Goal: Task Accomplishment & Management: Manage account settings

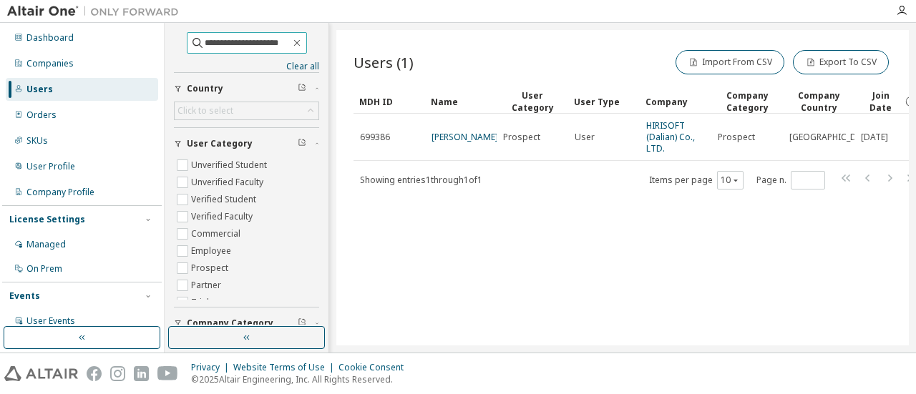
click at [241, 44] on input "**********" at bounding box center [248, 43] width 86 height 14
click at [242, 44] on input "**********" at bounding box center [248, 43] width 86 height 14
paste input "text"
type input "**********"
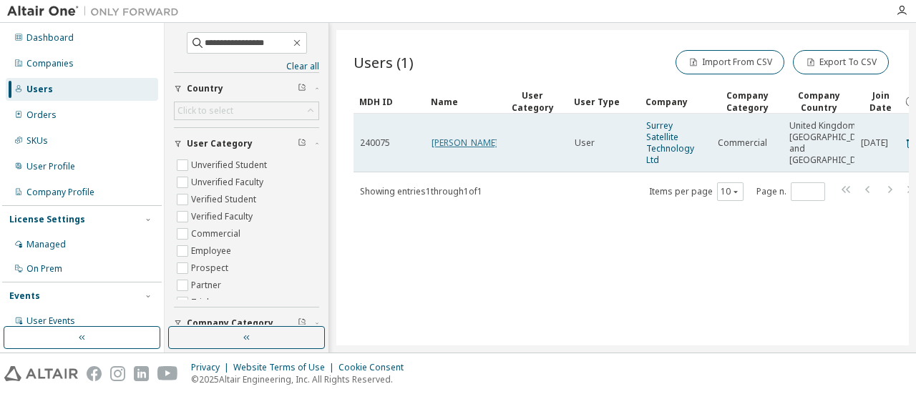
click at [457, 148] on link "Ken Mason" at bounding box center [465, 143] width 67 height 12
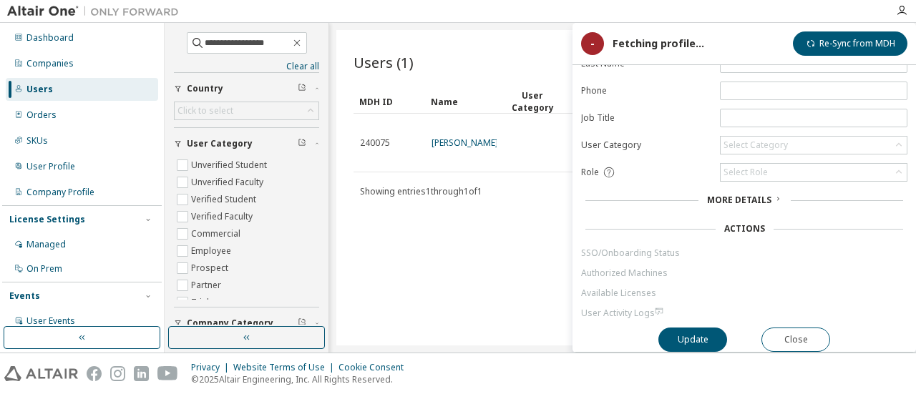
scroll to position [108, 0]
click at [659, 248] on link "SSO/Onboarding Status" at bounding box center [744, 253] width 326 height 11
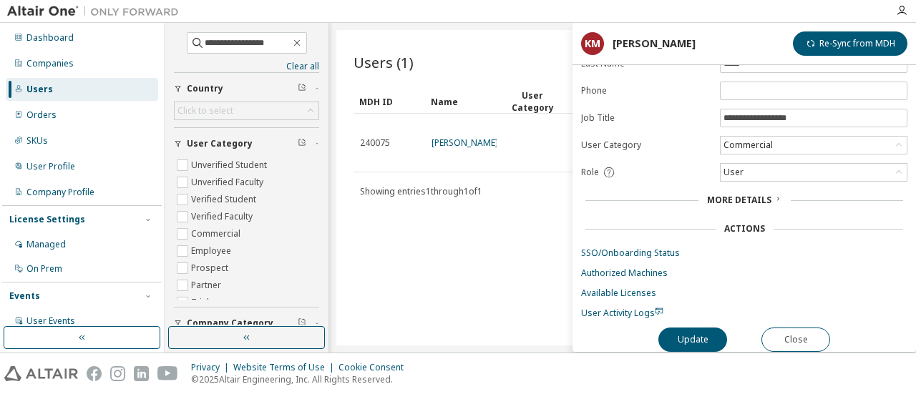
click at [657, 248] on link "SSO/Onboarding Status" at bounding box center [744, 253] width 326 height 11
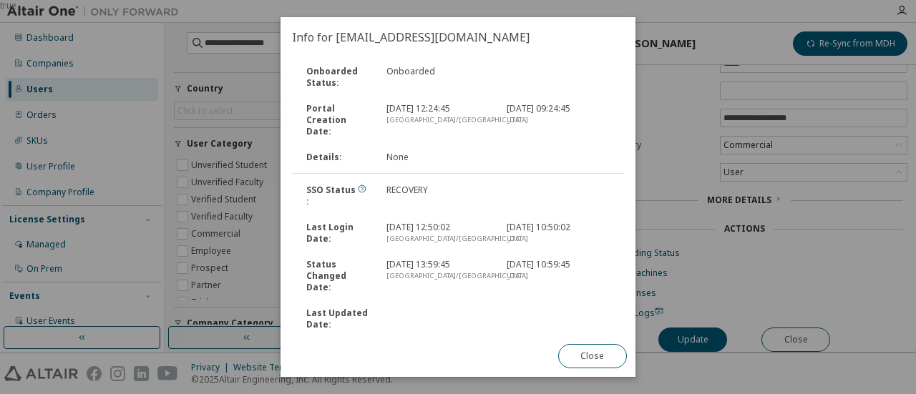
scroll to position [0, 0]
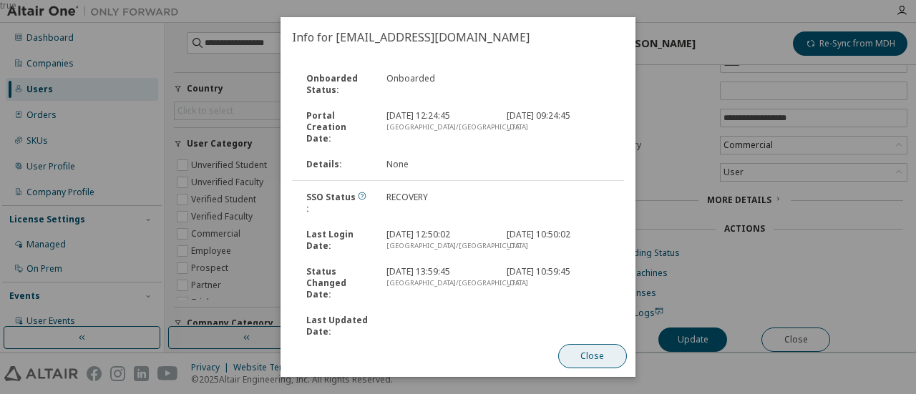
click at [599, 354] on button "Close" at bounding box center [592, 356] width 69 height 24
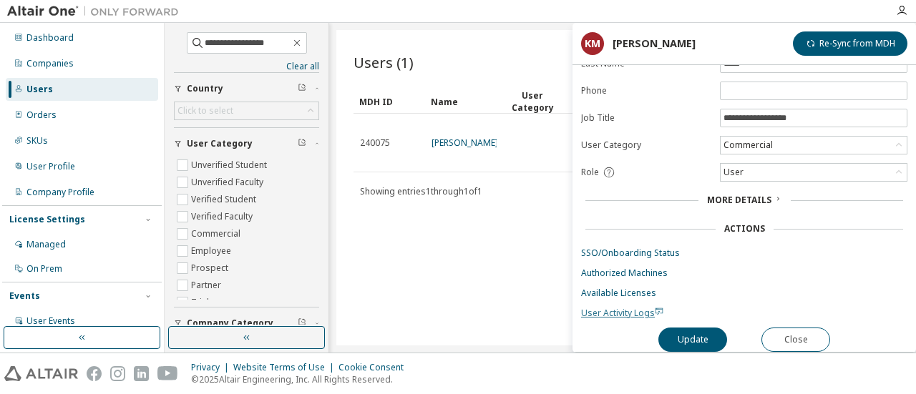
click at [621, 307] on span "User Activity Logs" at bounding box center [622, 313] width 82 height 12
click at [612, 250] on link "SSO/Onboarding Status" at bounding box center [744, 253] width 326 height 11
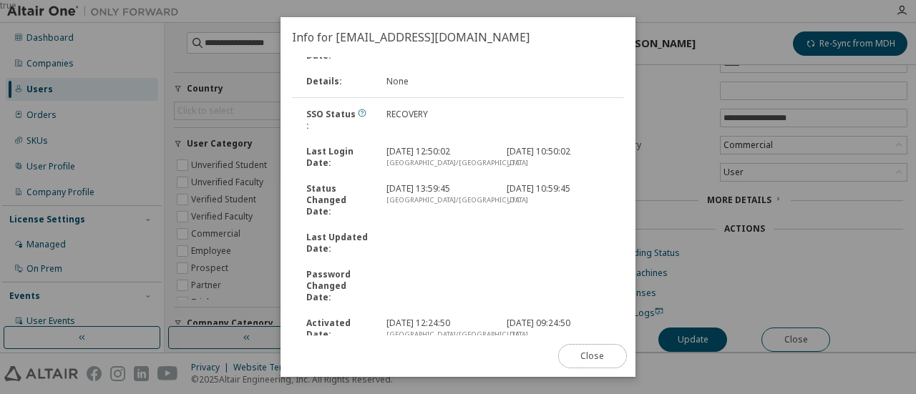
scroll to position [163, 0]
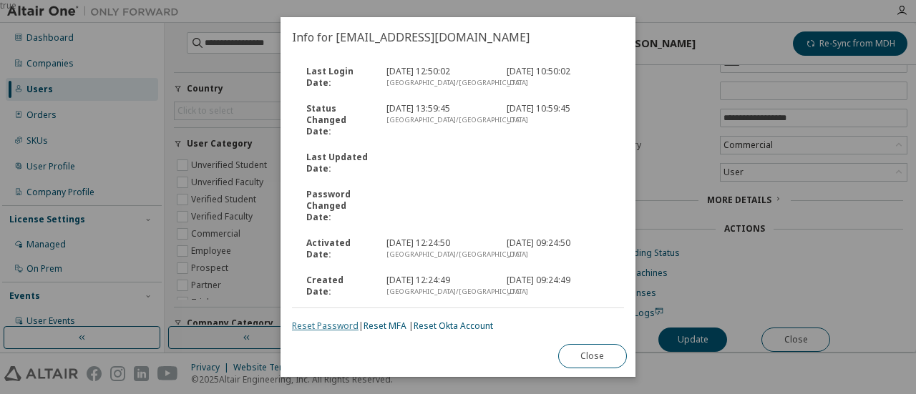
click at [334, 320] on link "Reset Password" at bounding box center [325, 326] width 67 height 12
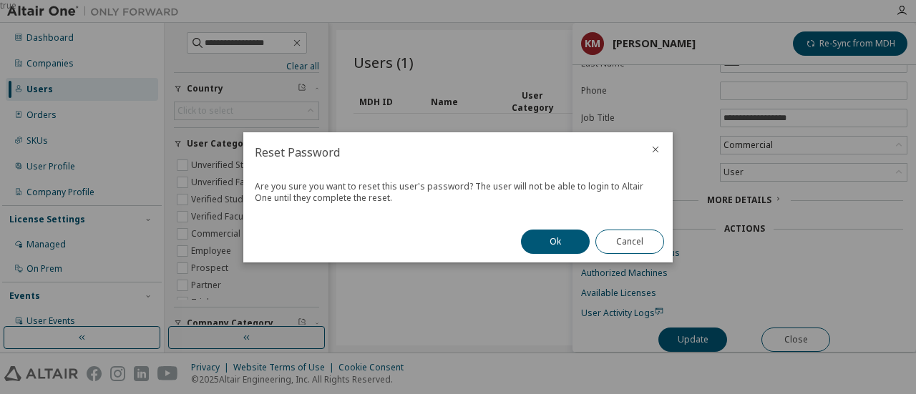
click at [559, 248] on button "Ok" at bounding box center [555, 242] width 69 height 24
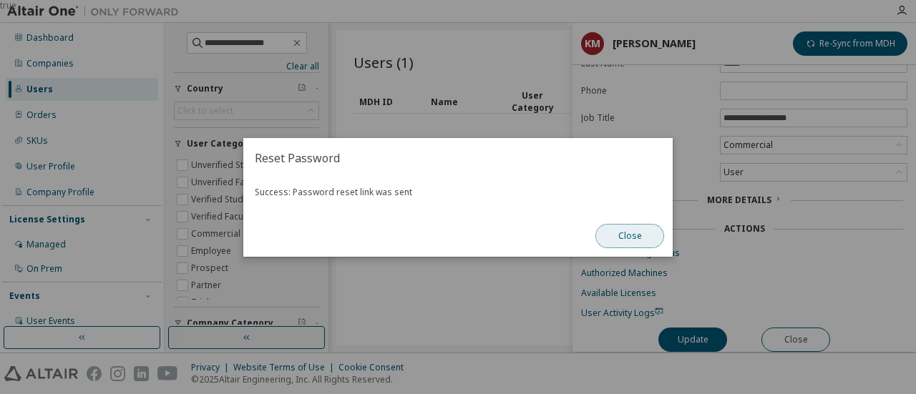
click at [641, 237] on button "Close" at bounding box center [630, 236] width 69 height 24
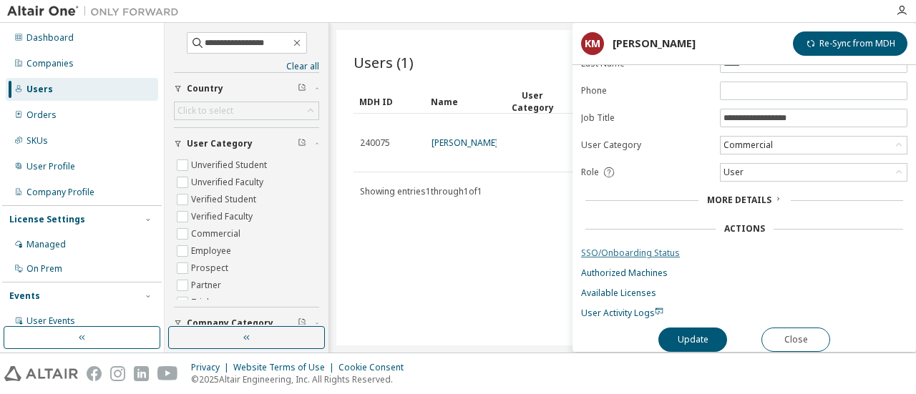
click at [617, 248] on link "SSO/Onboarding Status" at bounding box center [744, 253] width 326 height 11
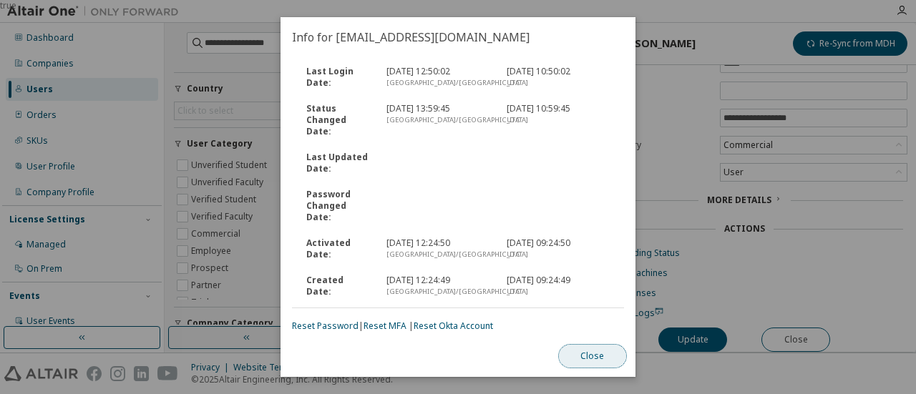
click at [590, 359] on button "Close" at bounding box center [592, 356] width 69 height 24
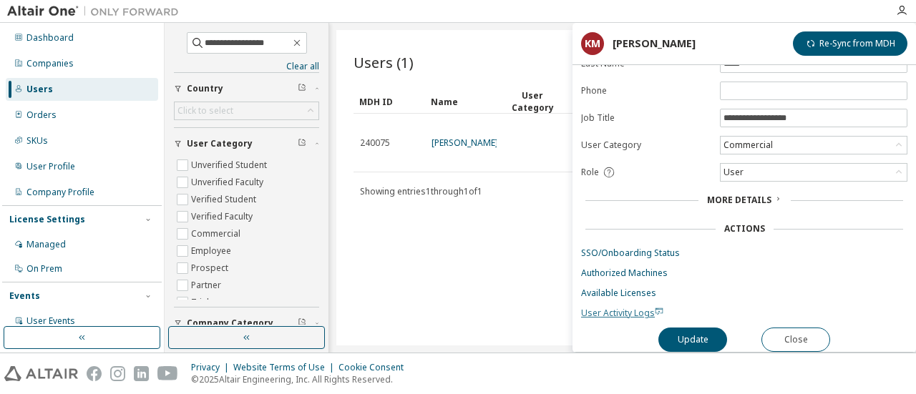
click at [616, 307] on span "User Activity Logs" at bounding box center [622, 313] width 82 height 12
